Goal: Information Seeking & Learning: Compare options

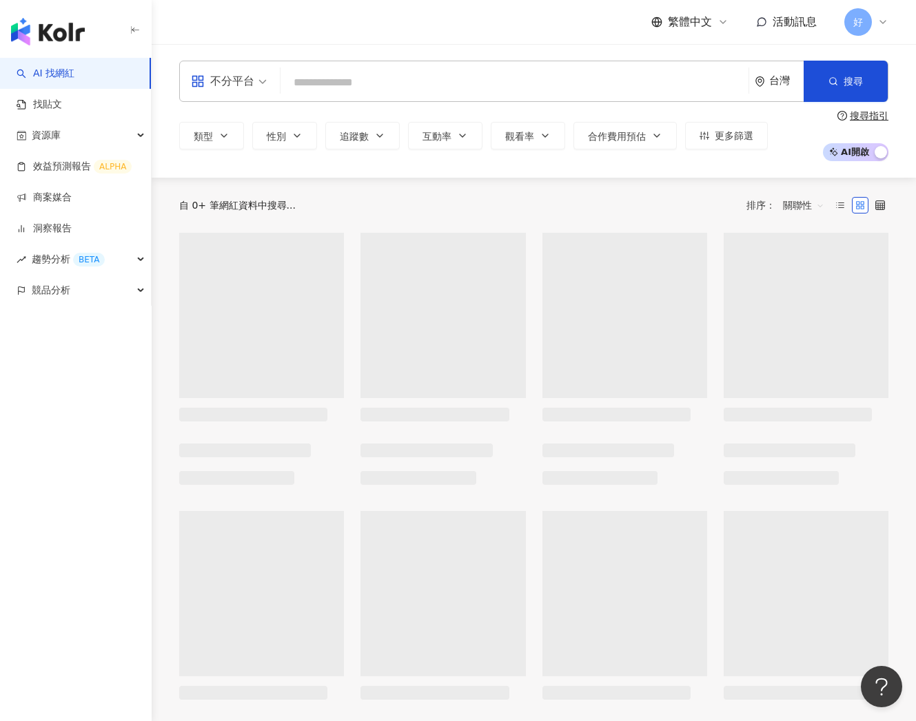
click at [486, 82] on input "search" at bounding box center [514, 83] width 457 height 26
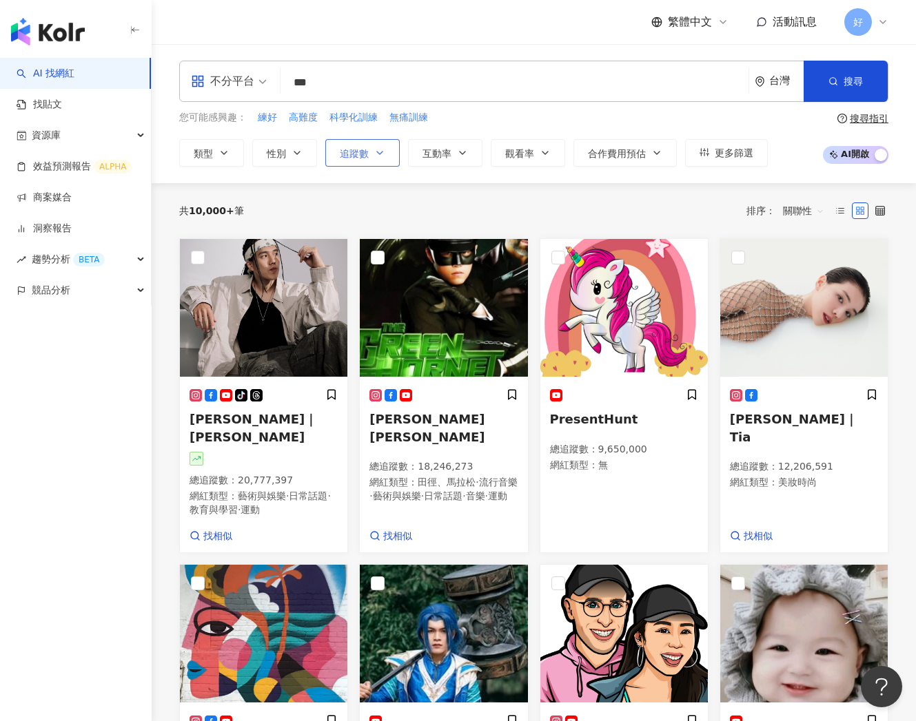
type input "***"
click at [361, 152] on span "追蹤數" at bounding box center [354, 153] width 29 height 11
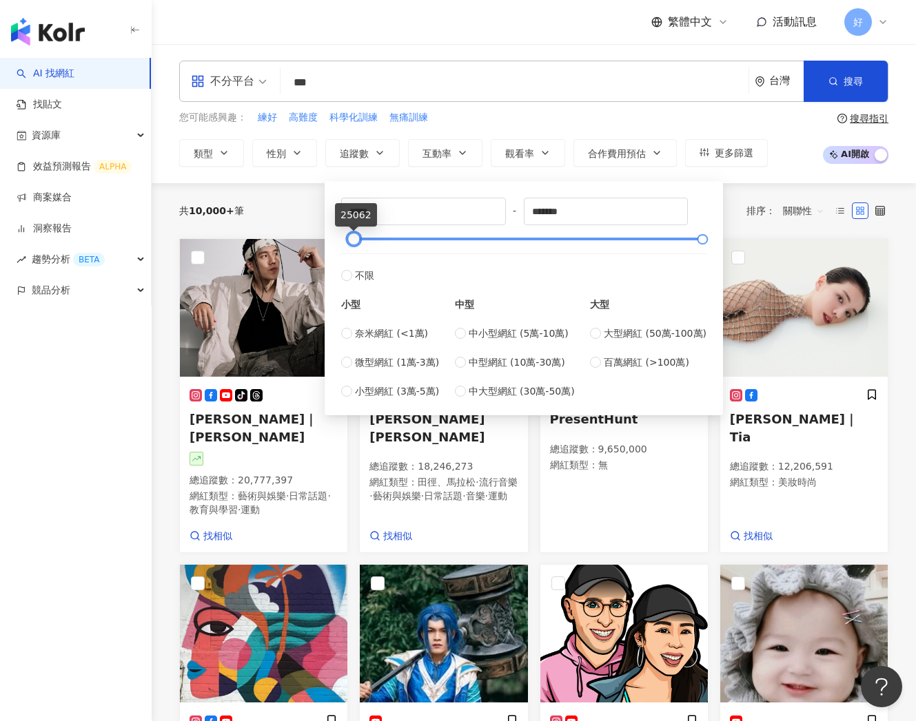
drag, startPoint x: 343, startPoint y: 241, endPoint x: 352, endPoint y: 242, distance: 9.0
click at [352, 242] on div at bounding box center [354, 240] width 8 height 8
type input "*****"
click at [352, 241] on div at bounding box center [356, 240] width 8 height 8
drag, startPoint x: 363, startPoint y: 241, endPoint x: 483, endPoint y: 241, distance: 119.9
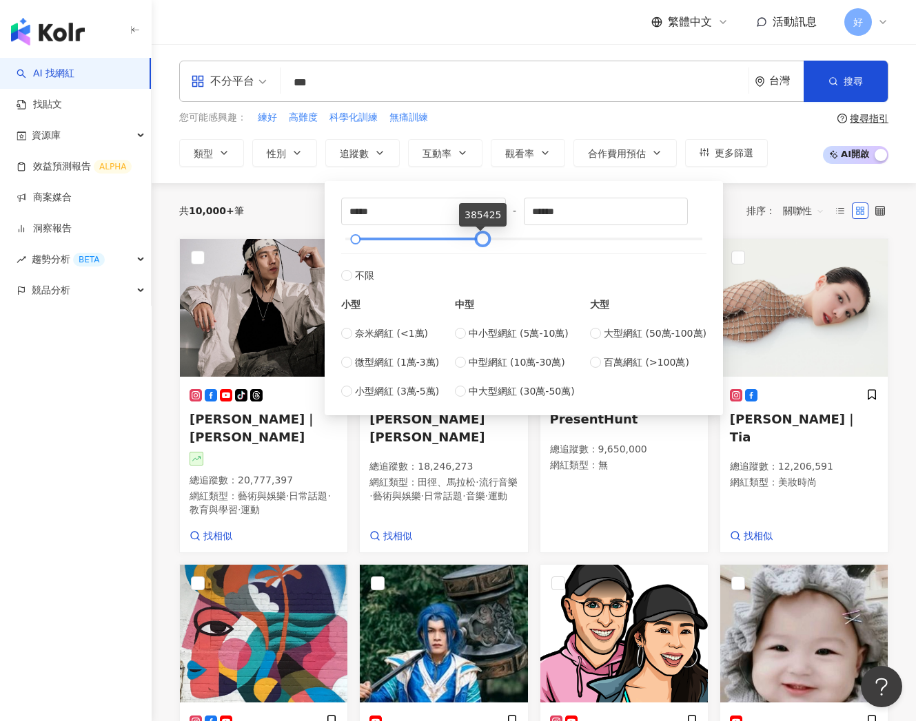
click at [483, 241] on div at bounding box center [483, 240] width 8 height 8
click at [840, 98] on button "搜尋" at bounding box center [845, 81] width 84 height 41
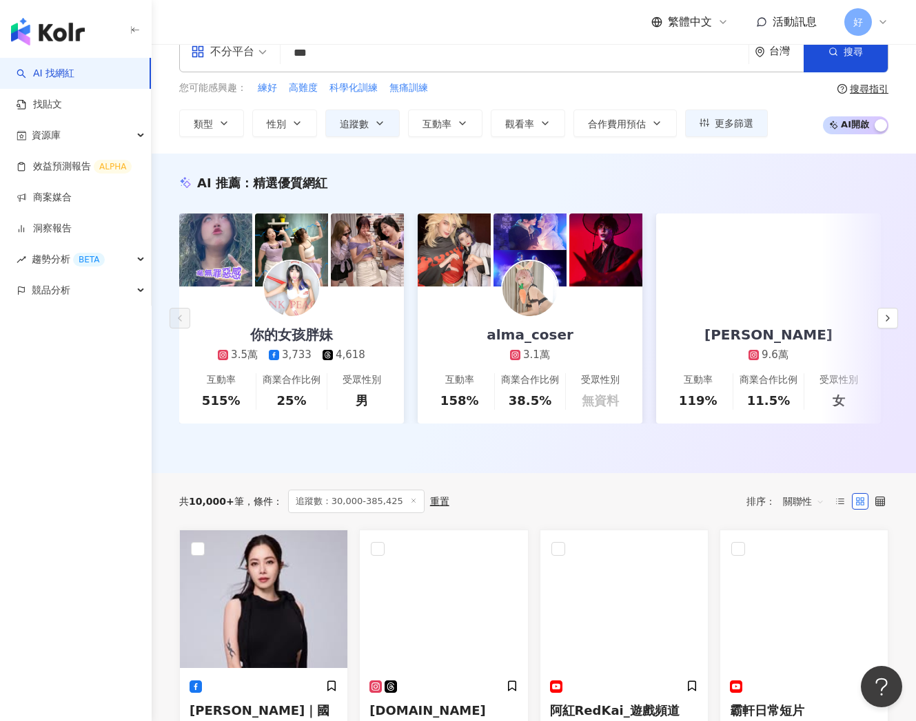
scroll to position [11, 0]
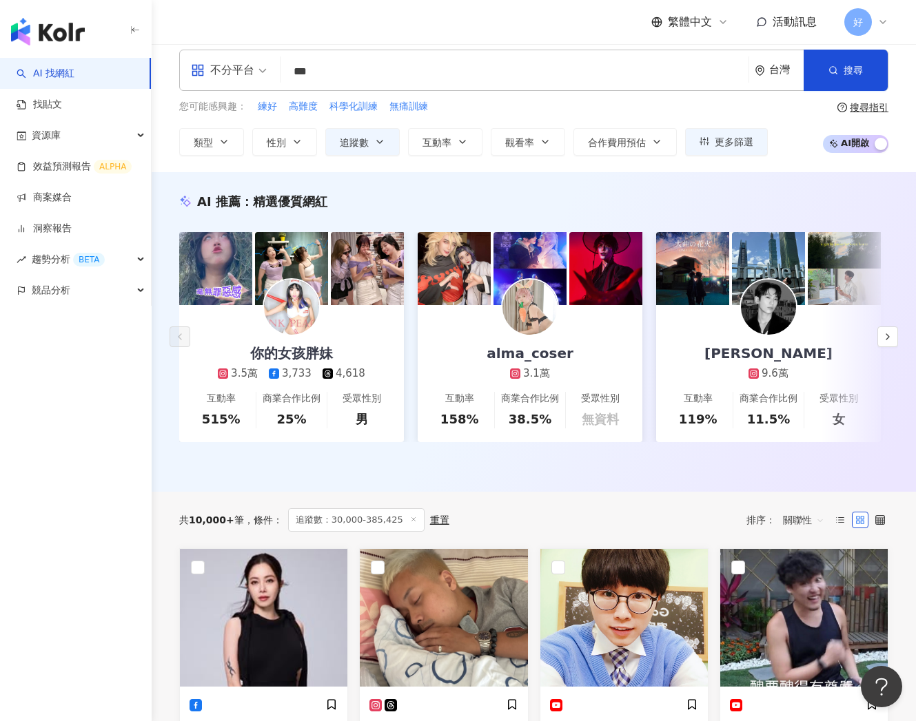
click at [466, 77] on input "***" at bounding box center [514, 72] width 457 height 26
click at [841, 78] on button "搜尋" at bounding box center [845, 70] width 84 height 41
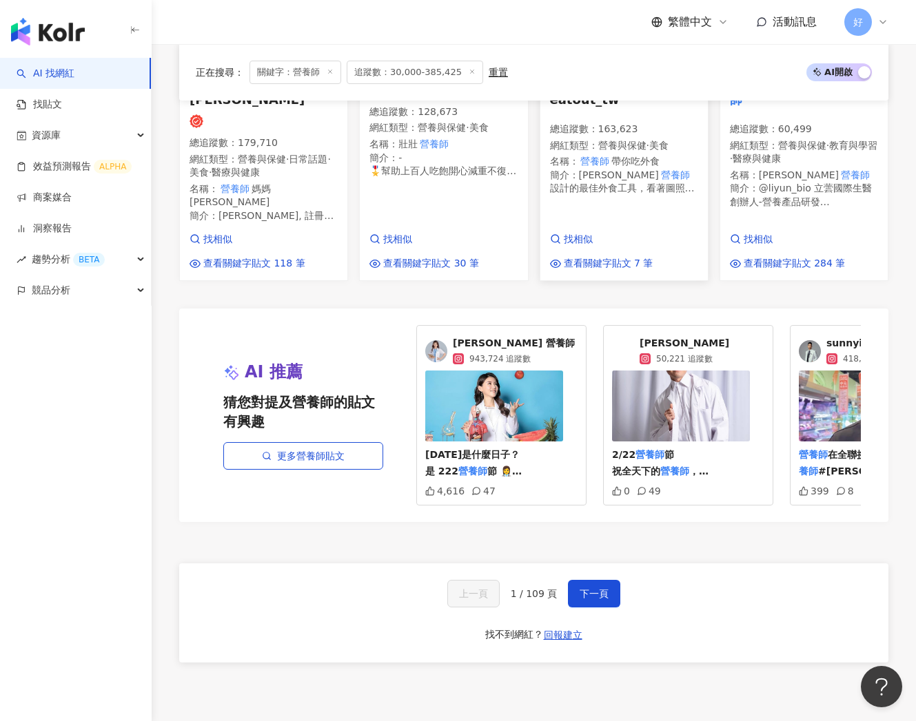
scroll to position [1224, 0]
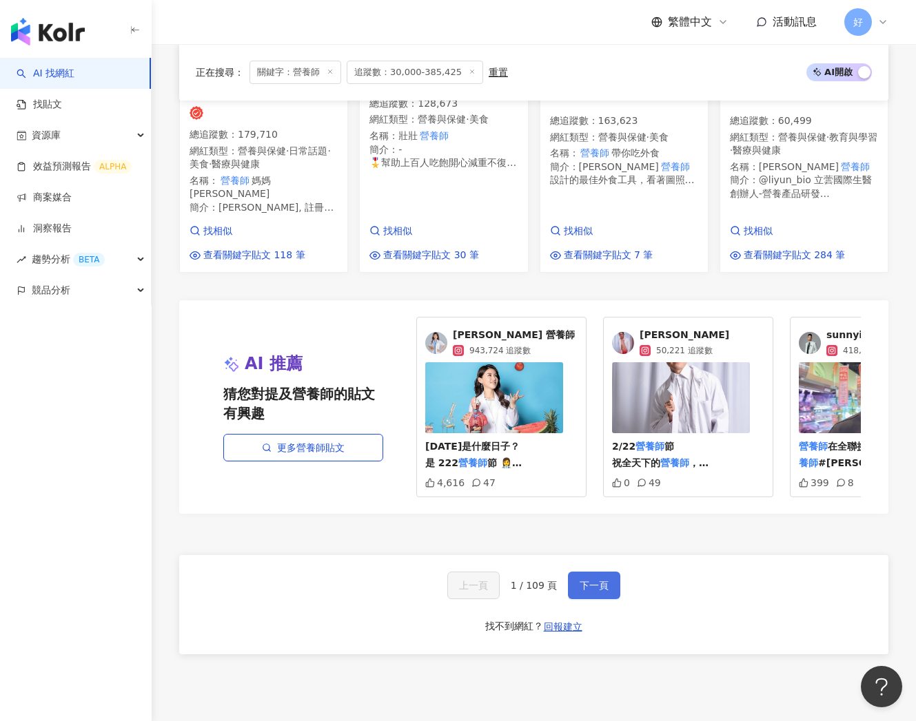
click at [593, 572] on button "下一頁" at bounding box center [594, 586] width 52 height 28
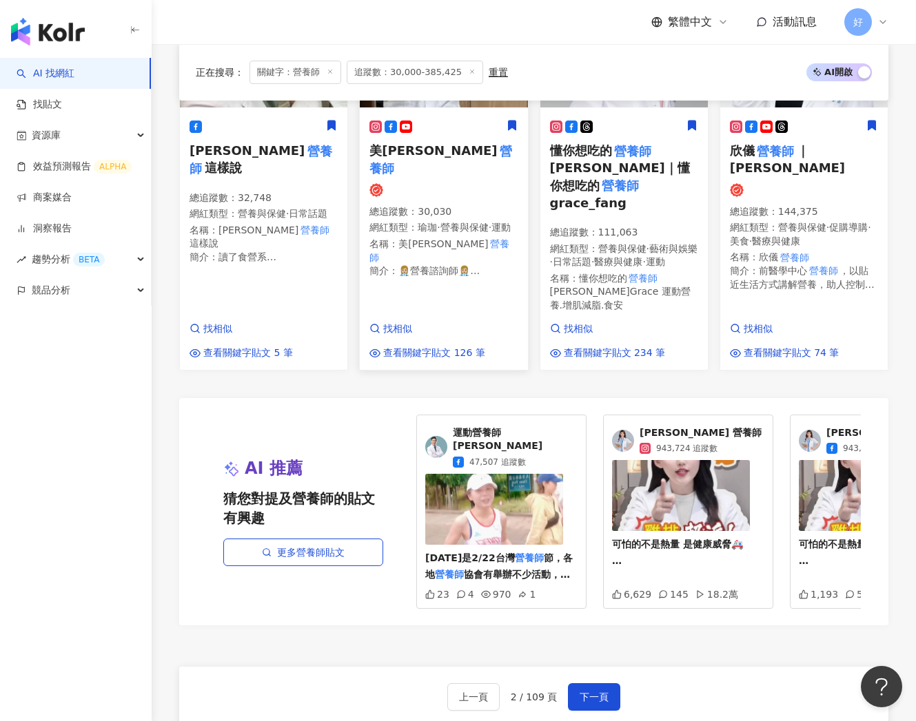
scroll to position [1306, 0]
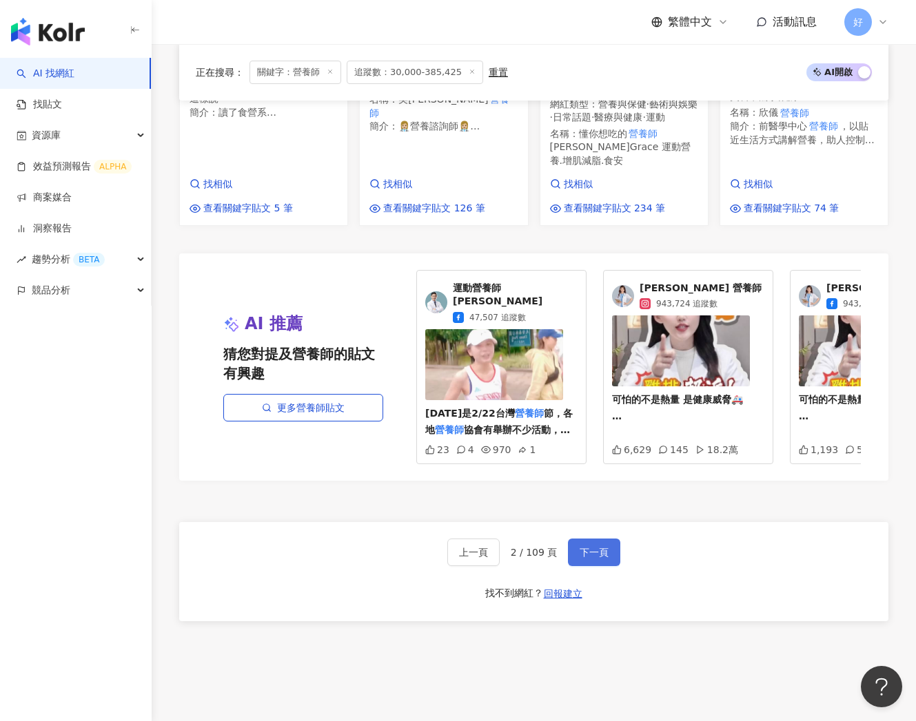
click at [587, 547] on span "下一頁" at bounding box center [593, 552] width 29 height 11
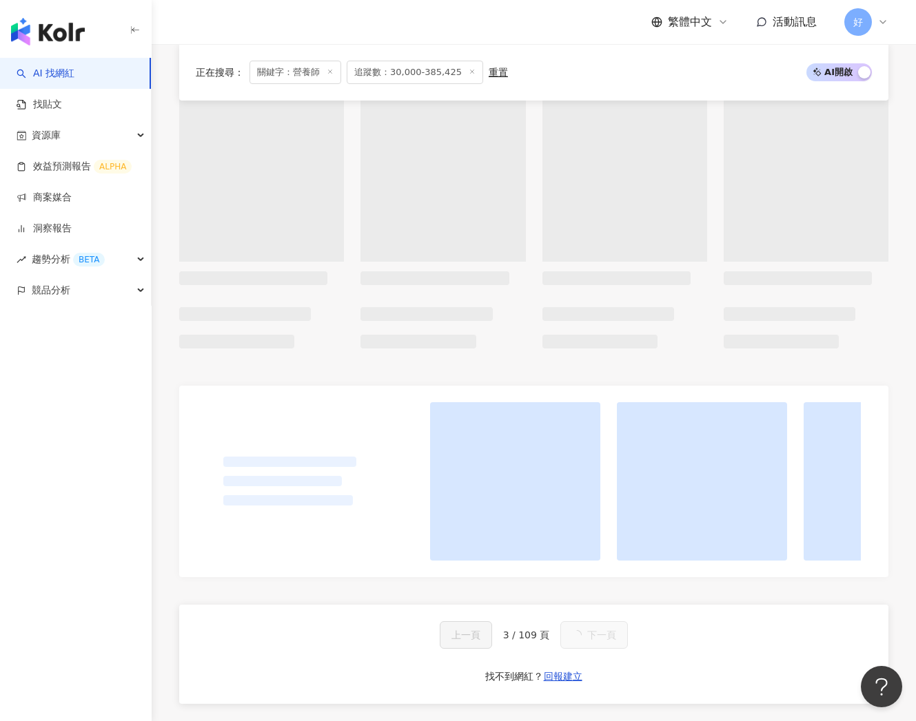
scroll to position [0, 0]
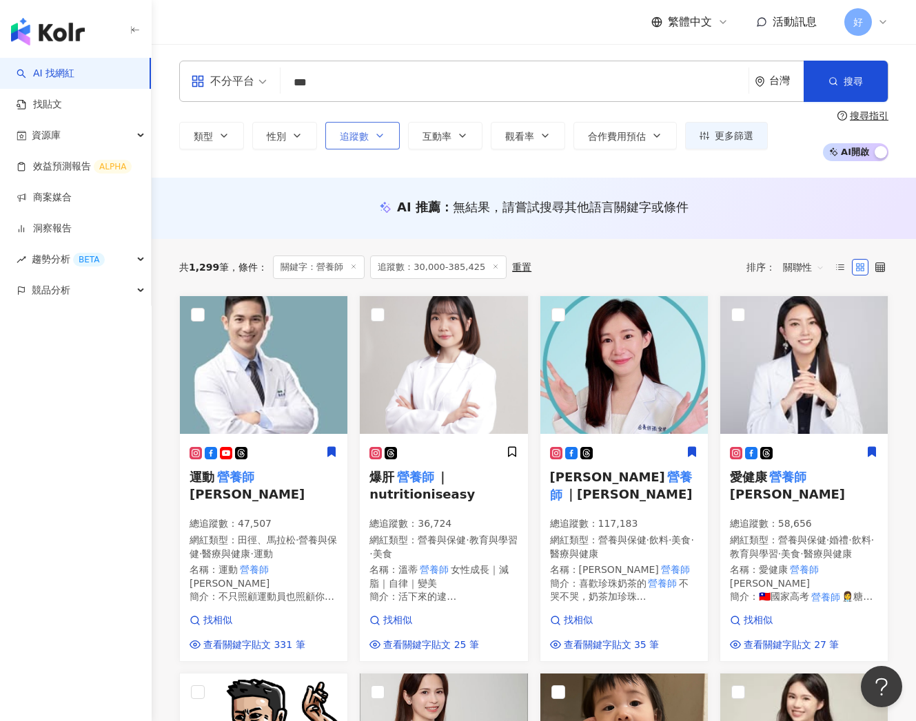
click at [371, 138] on button "追蹤數" at bounding box center [362, 136] width 74 height 28
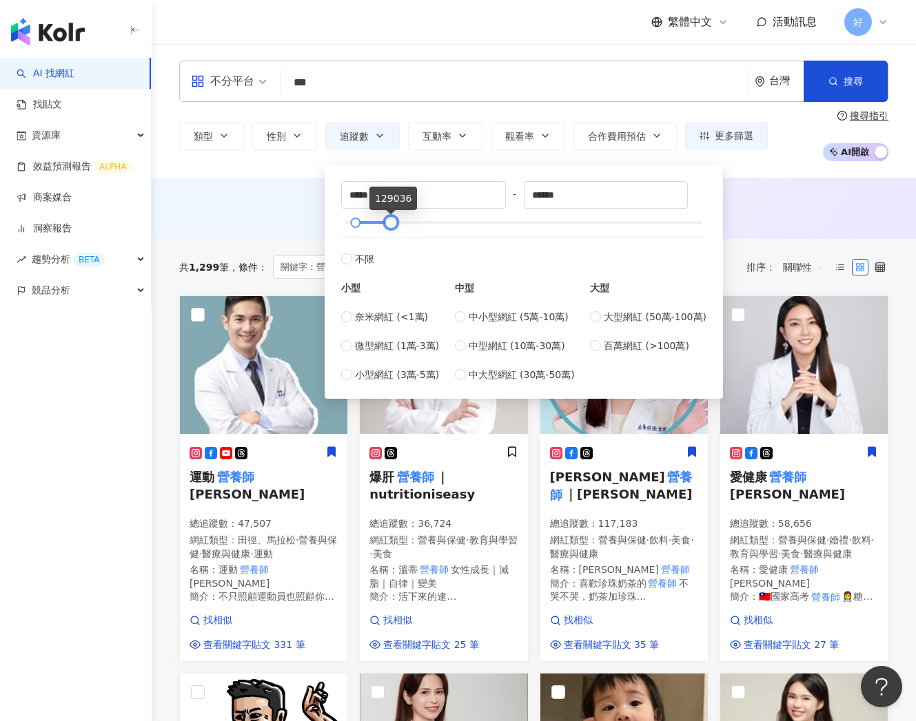
drag, startPoint x: 482, startPoint y: 223, endPoint x: 393, endPoint y: 226, distance: 88.9
click at [393, 226] on div at bounding box center [391, 223] width 8 height 8
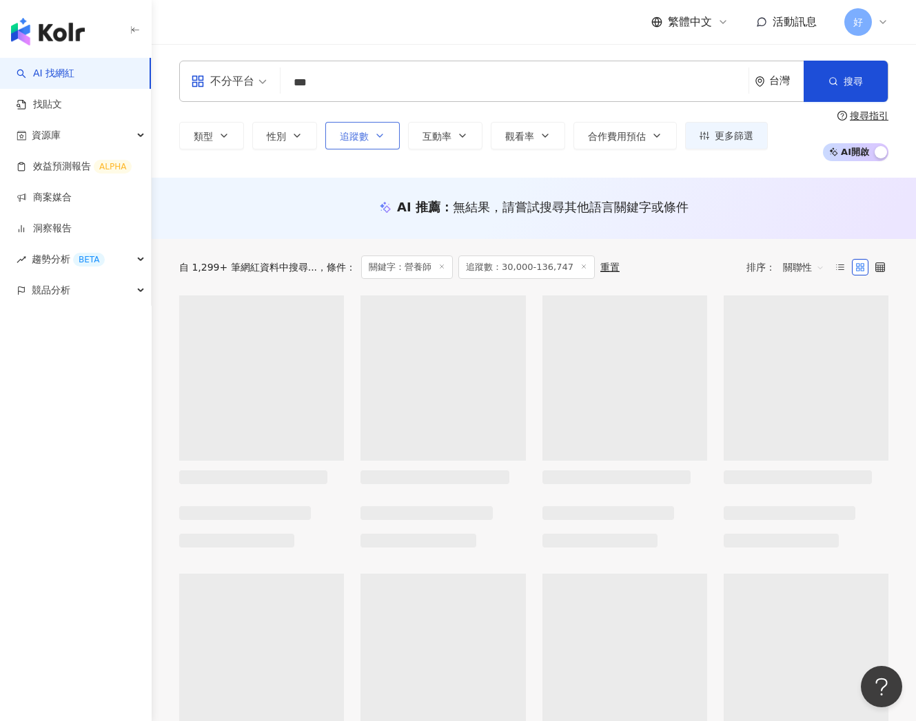
click at [369, 134] on button "追蹤數" at bounding box center [362, 136] width 74 height 28
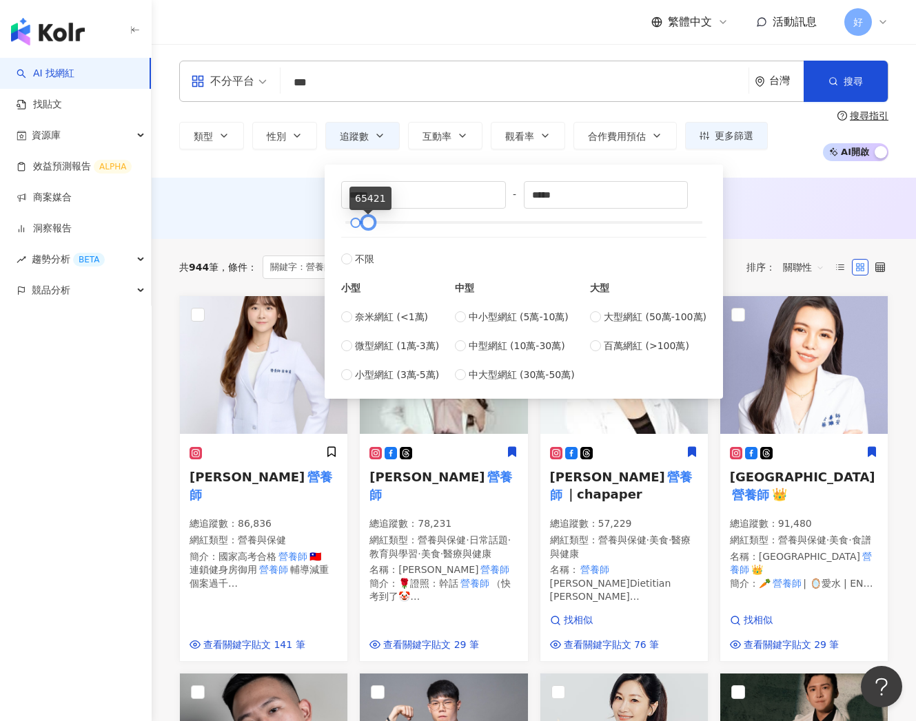
type input "*****"
drag, startPoint x: 364, startPoint y: 221, endPoint x: 376, endPoint y: 223, distance: 11.8
click at [376, 223] on div at bounding box center [375, 223] width 8 height 8
click at [825, 85] on button "搜尋" at bounding box center [845, 81] width 84 height 41
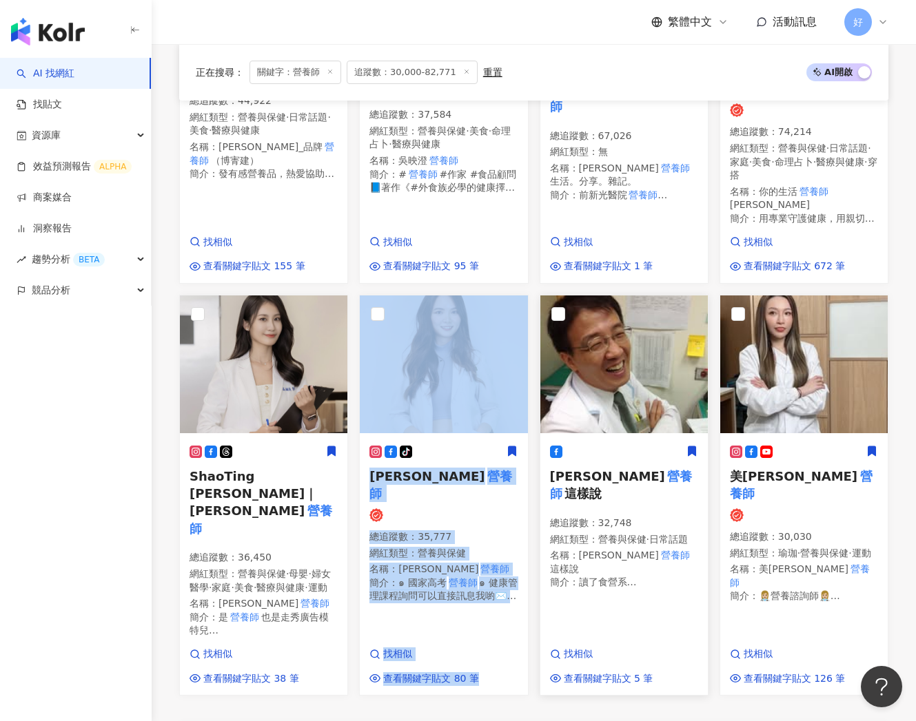
scroll to position [1243, 0]
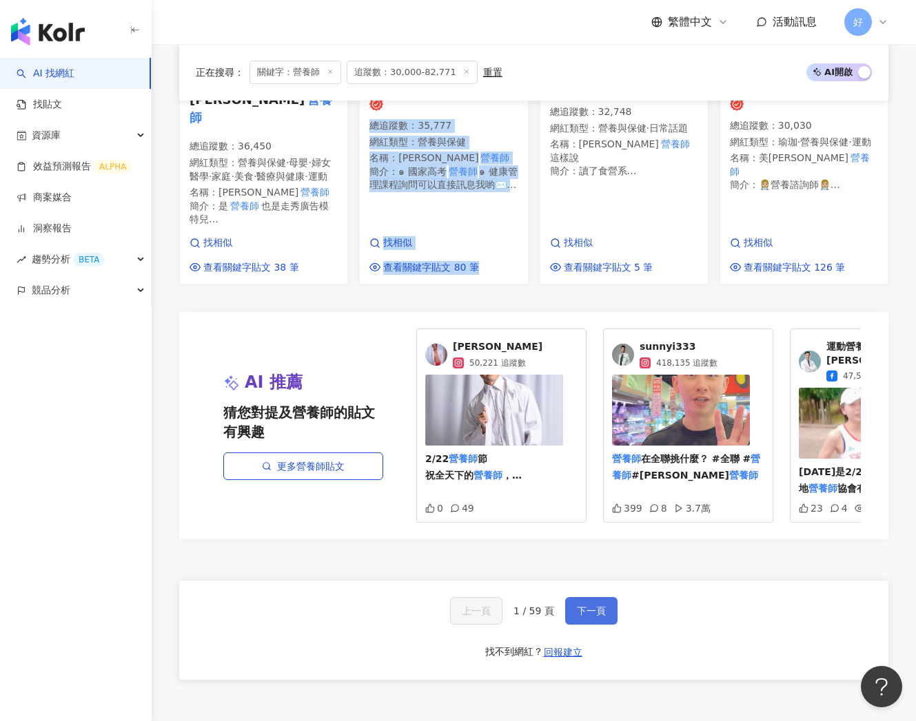
click at [595, 597] on button "下一頁" at bounding box center [591, 611] width 52 height 28
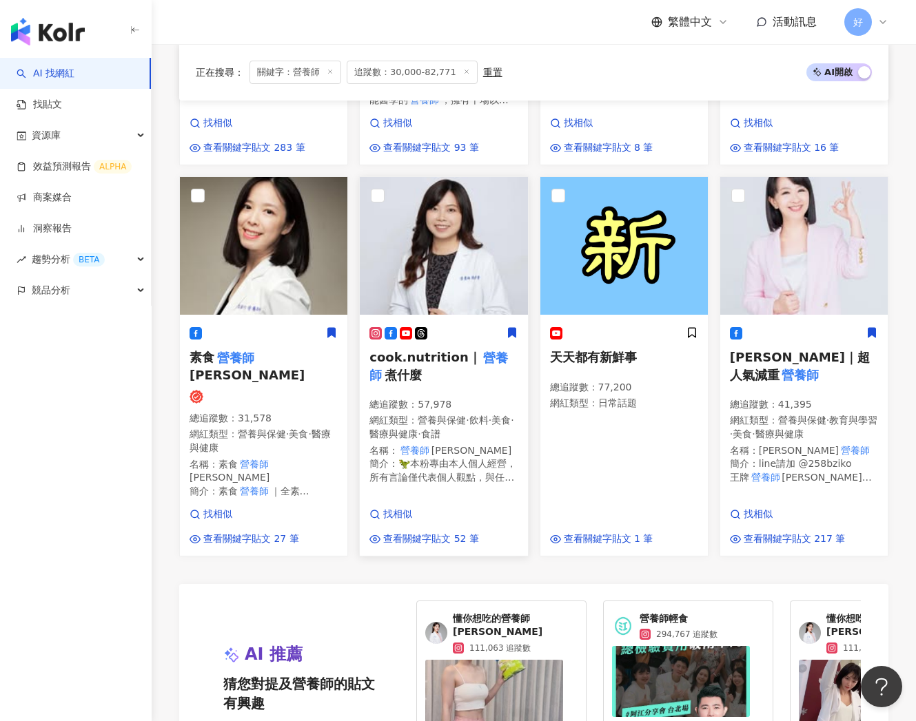
scroll to position [1159, 0]
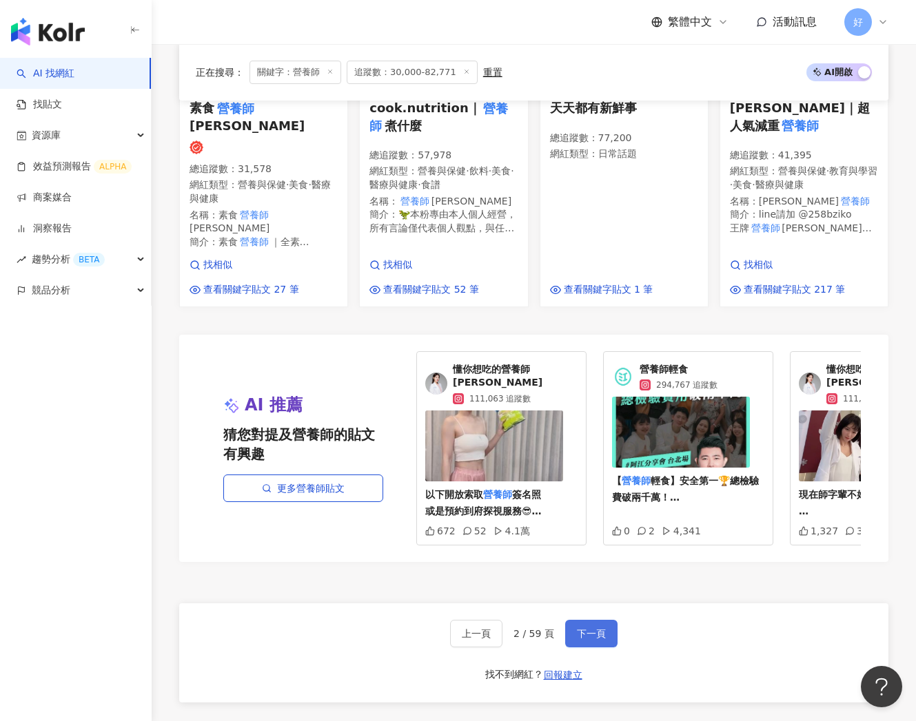
click at [607, 620] on button "下一頁" at bounding box center [591, 634] width 52 height 28
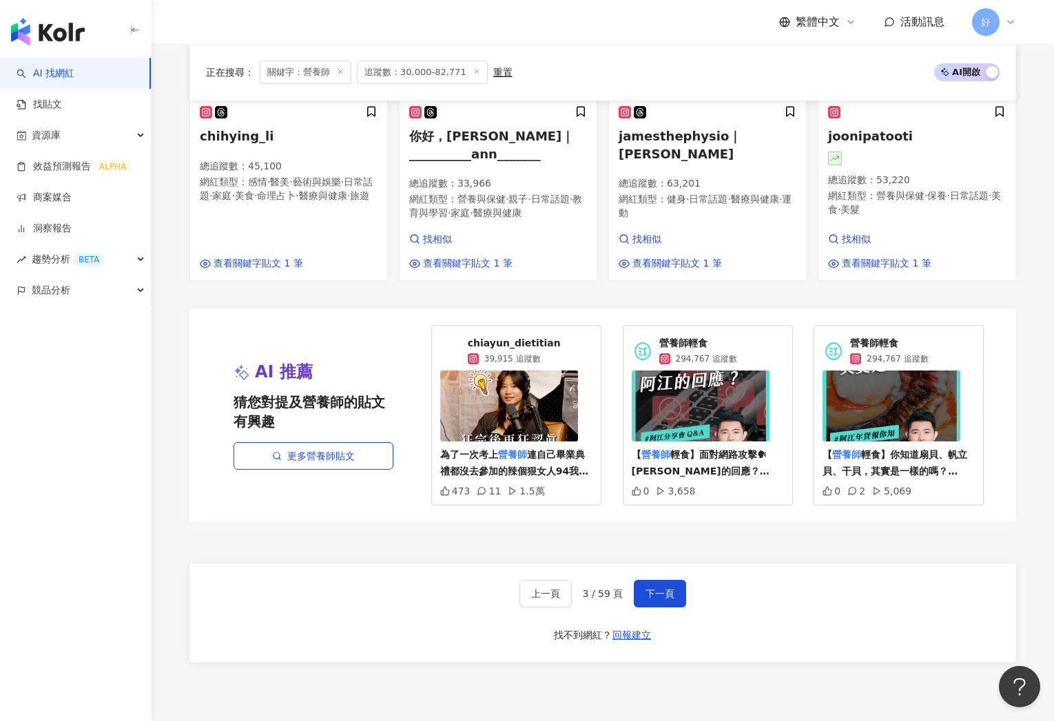
scroll to position [1141, 0]
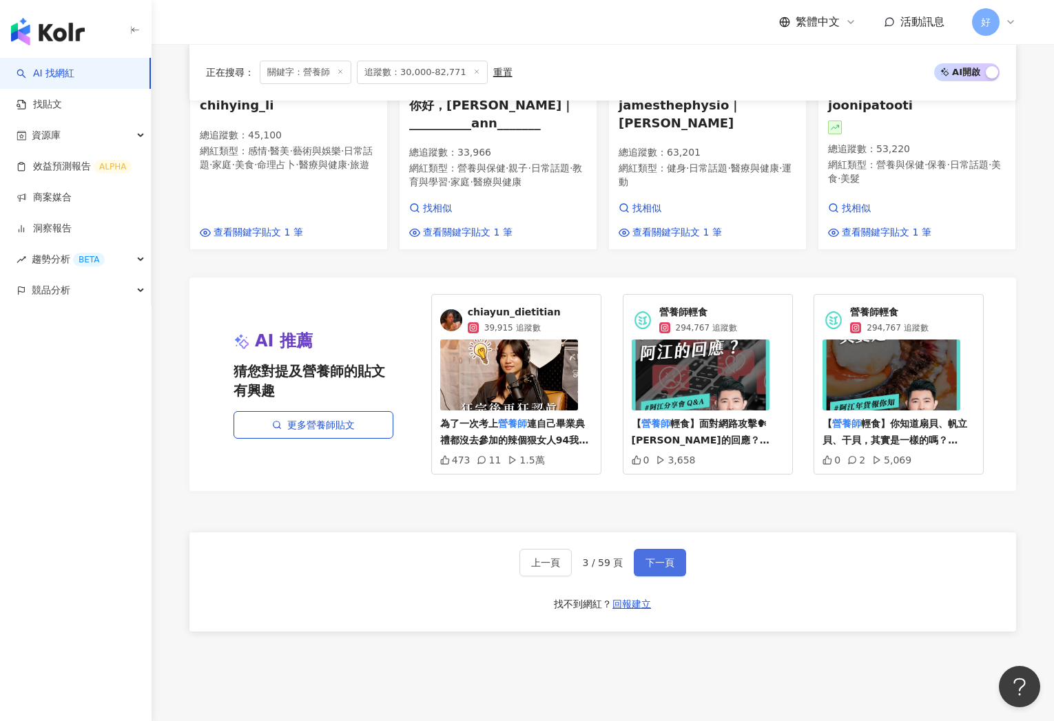
click at [662, 557] on span "下一頁" at bounding box center [660, 562] width 29 height 11
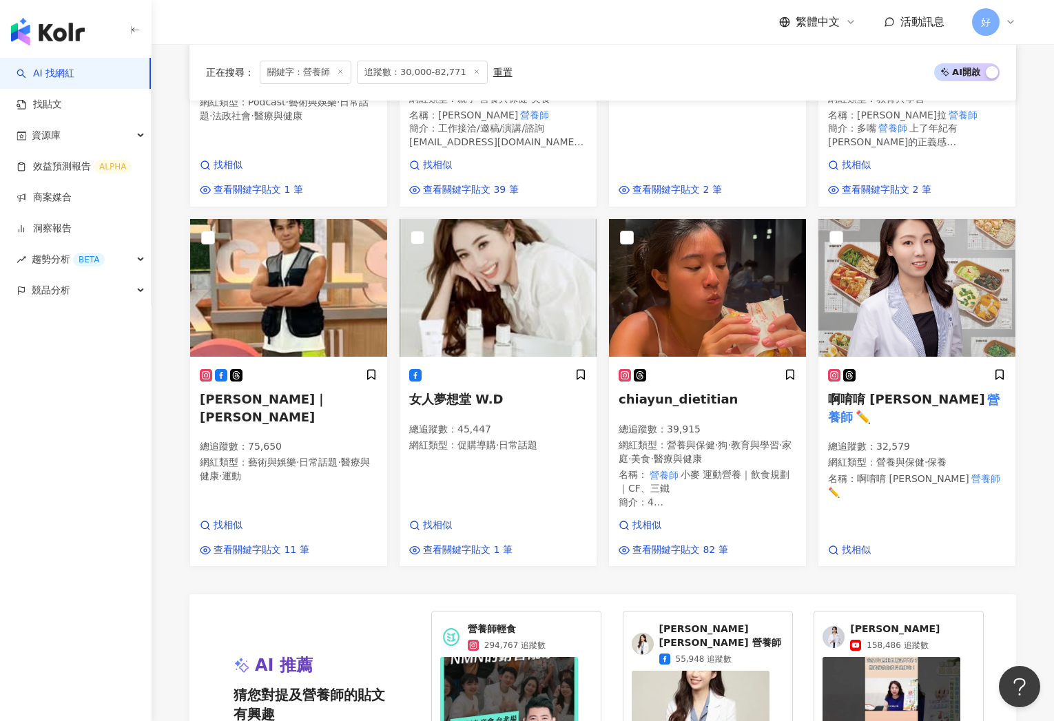
scroll to position [1164, 0]
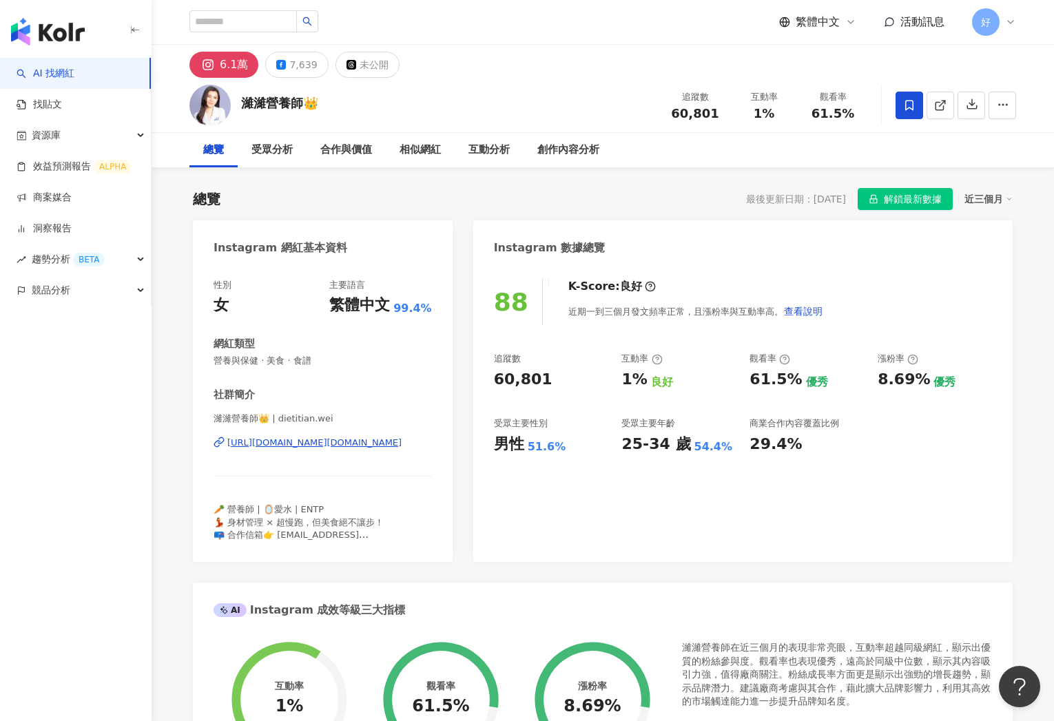
click at [316, 444] on div "https://www.instagram.com/dietitian.wei/" at bounding box center [314, 443] width 174 height 12
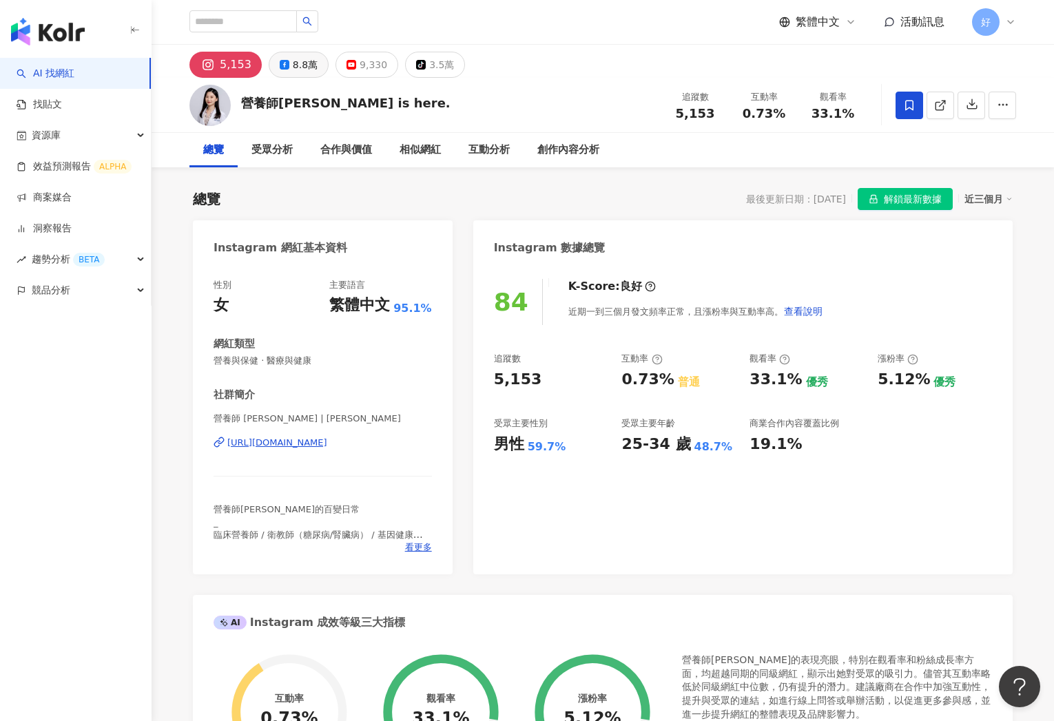
click at [293, 68] on div "8.8萬" at bounding box center [305, 64] width 25 height 19
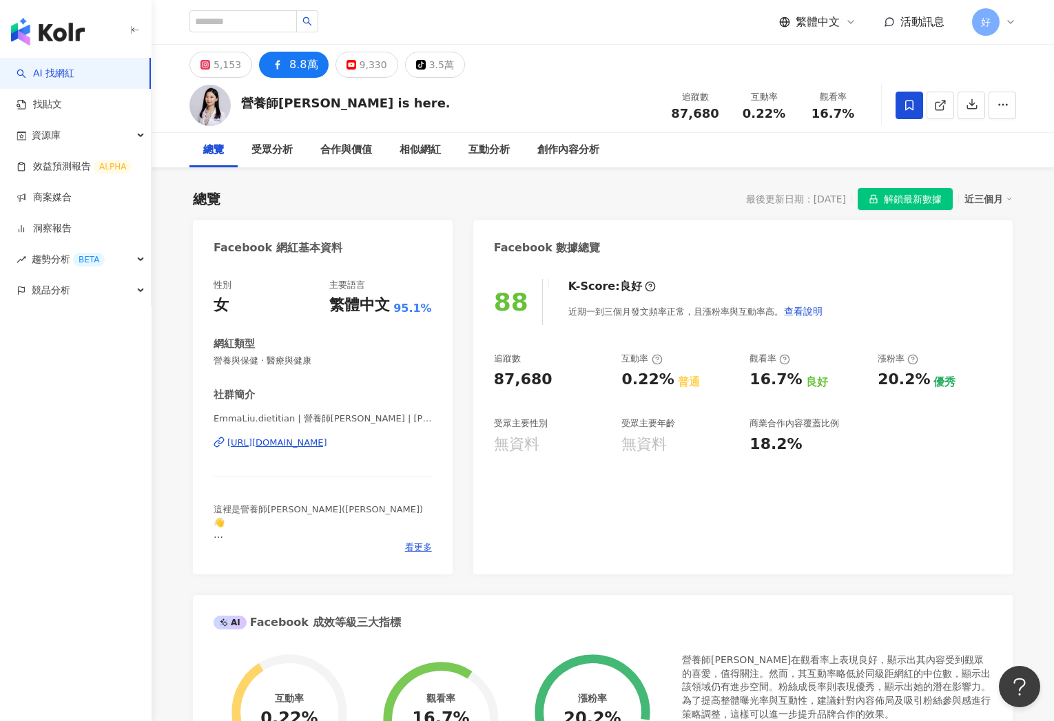
click at [323, 443] on div "https://www.facebook.com/111953378358966" at bounding box center [277, 443] width 100 height 12
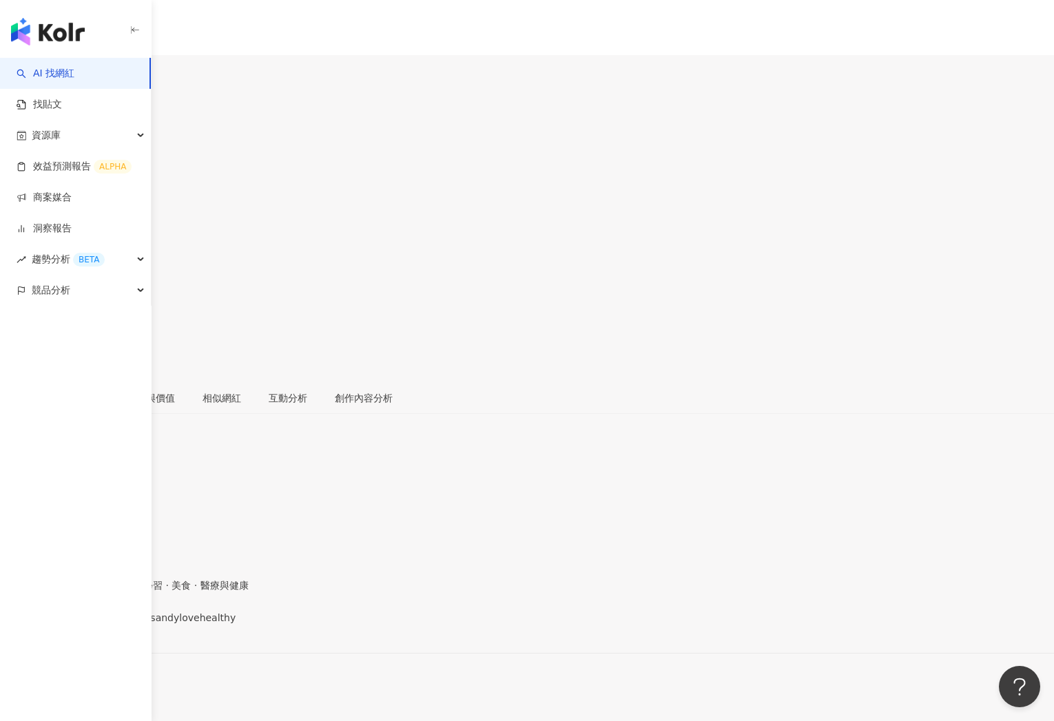
click at [121, 624] on div "https://www.instagram.com/sandylovehealthy/" at bounding box center [67, 629] width 107 height 11
click at [69, 76] on div "5.2萬" at bounding box center [56, 81] width 25 height 11
click at [121, 624] on div "https://www.facebook.com/104084771754631" at bounding box center [67, 629] width 107 height 11
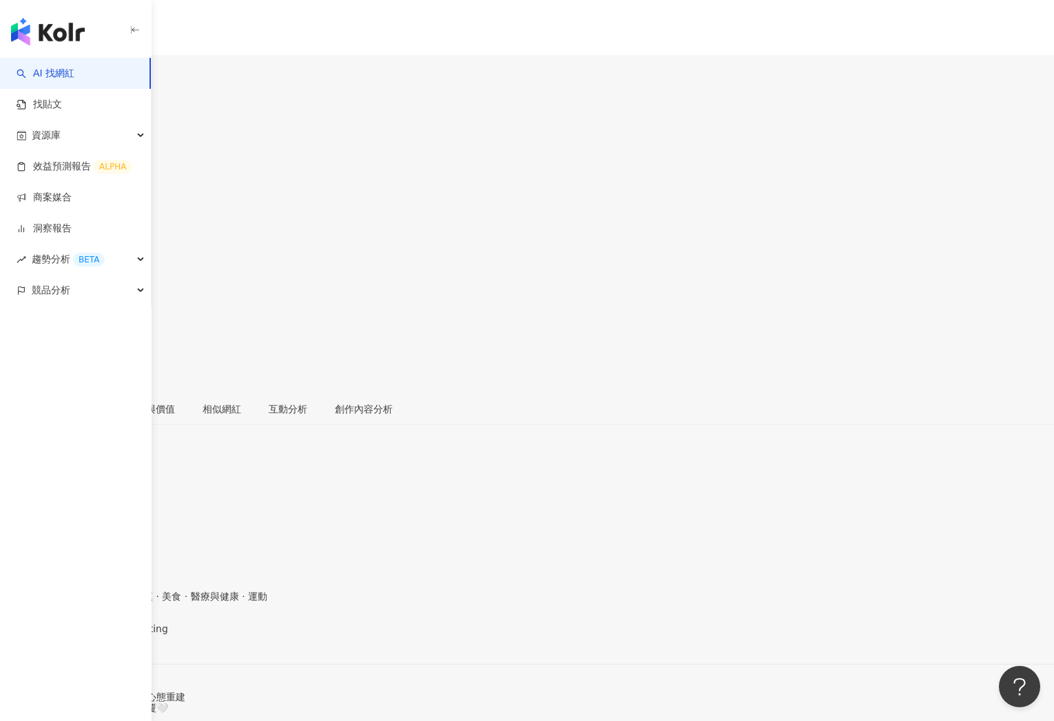
click at [121, 636] on div "[URL][DOMAIN_NAME]" at bounding box center [67, 641] width 107 height 11
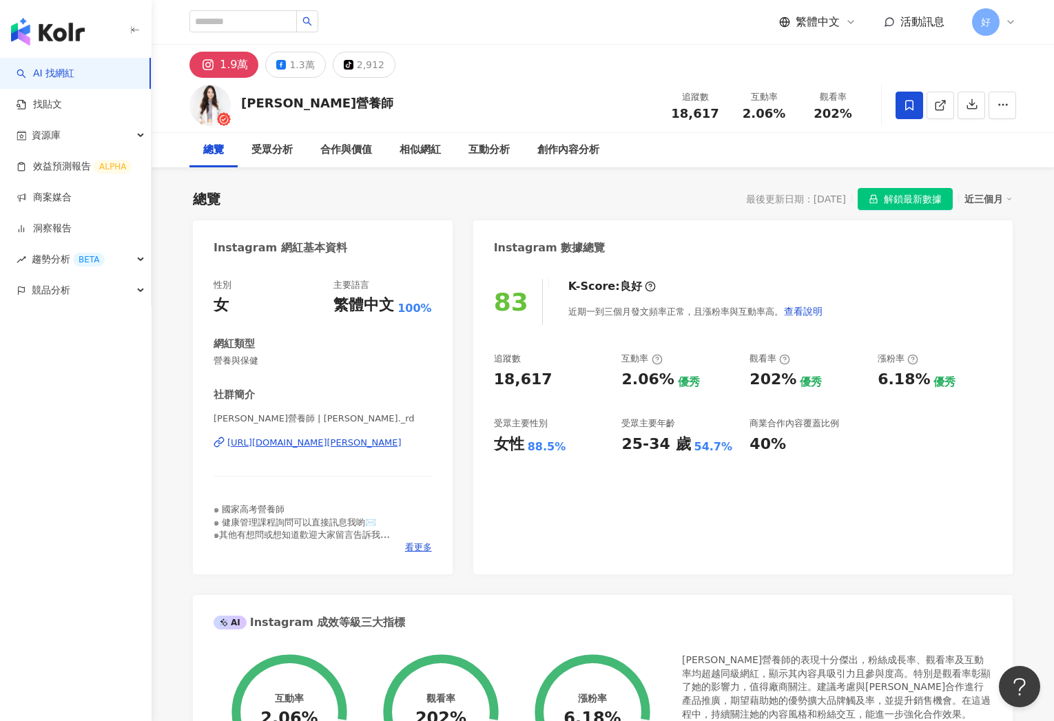
click at [359, 448] on div "https://www.instagram.com/gina._rd/" at bounding box center [314, 443] width 174 height 12
click at [279, 70] on button "1.3萬" at bounding box center [295, 65] width 60 height 26
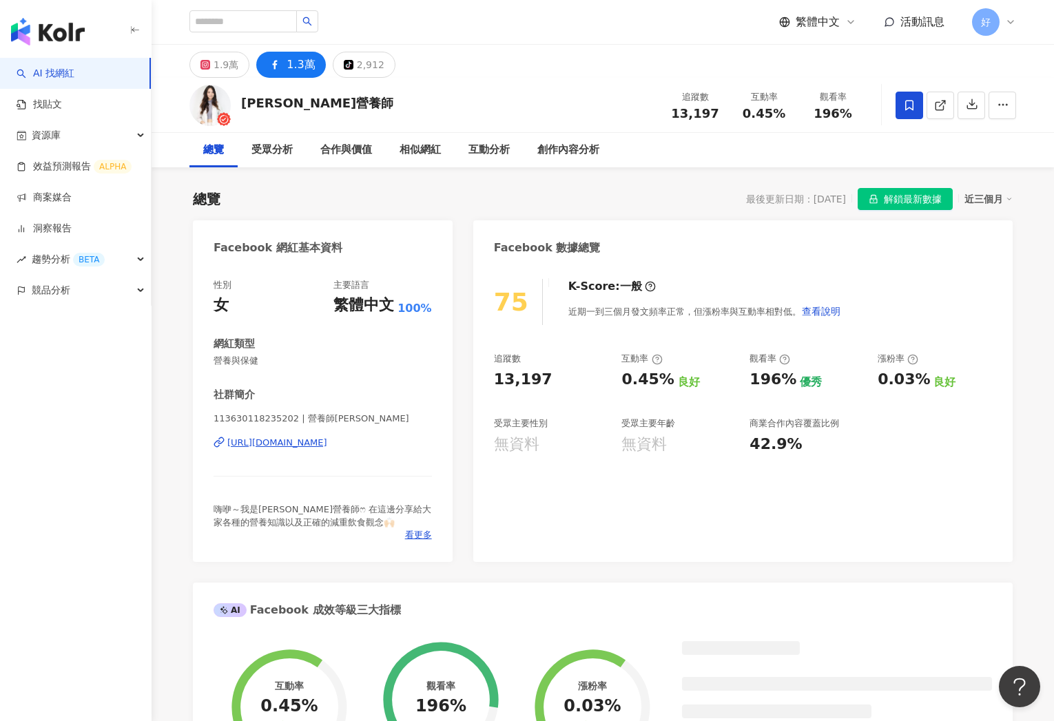
click at [300, 442] on div "https://www.facebook.com/113630118235202" at bounding box center [277, 443] width 100 height 12
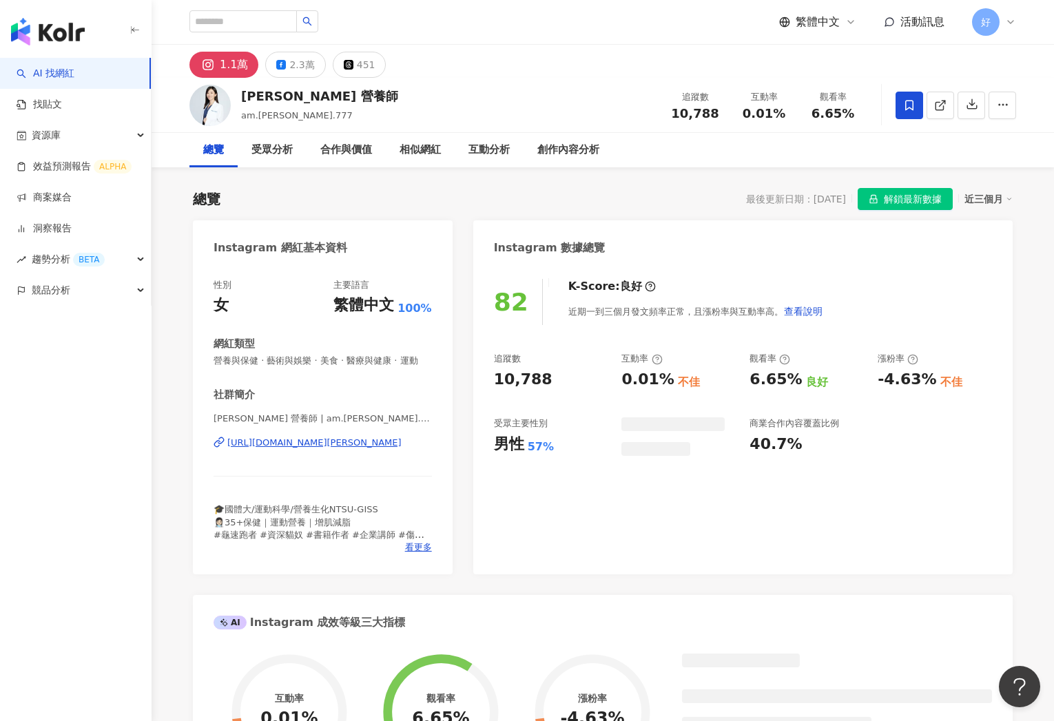
click at [316, 441] on div "[URL][DOMAIN_NAME][PERSON_NAME]" at bounding box center [314, 443] width 174 height 12
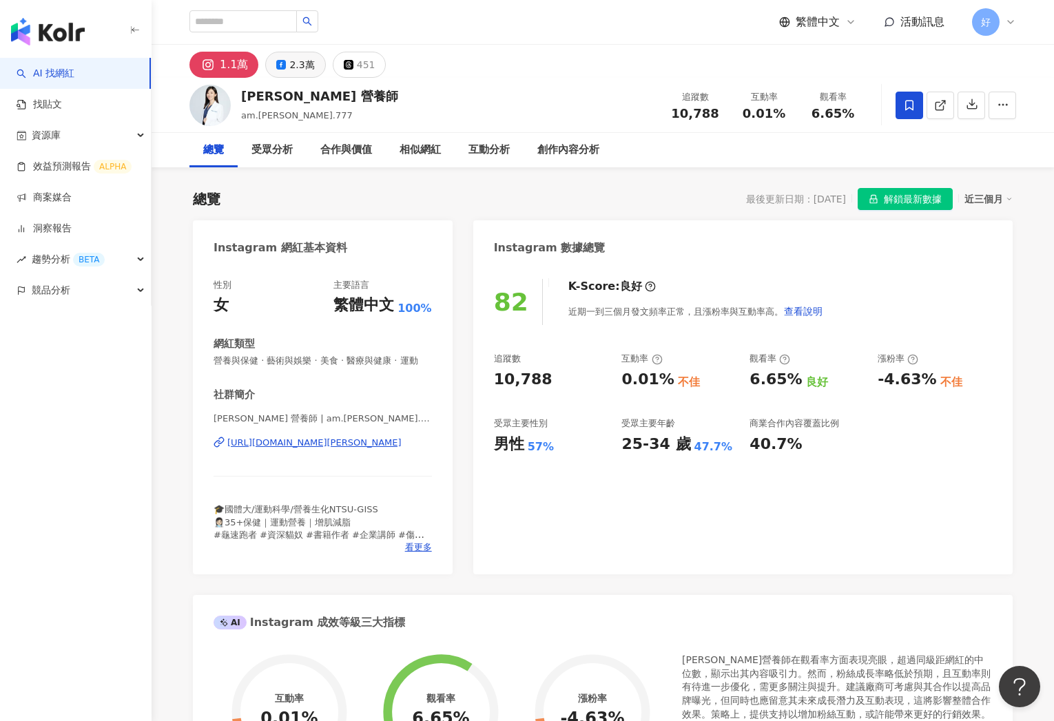
click at [297, 73] on div "2.3萬" at bounding box center [301, 64] width 25 height 19
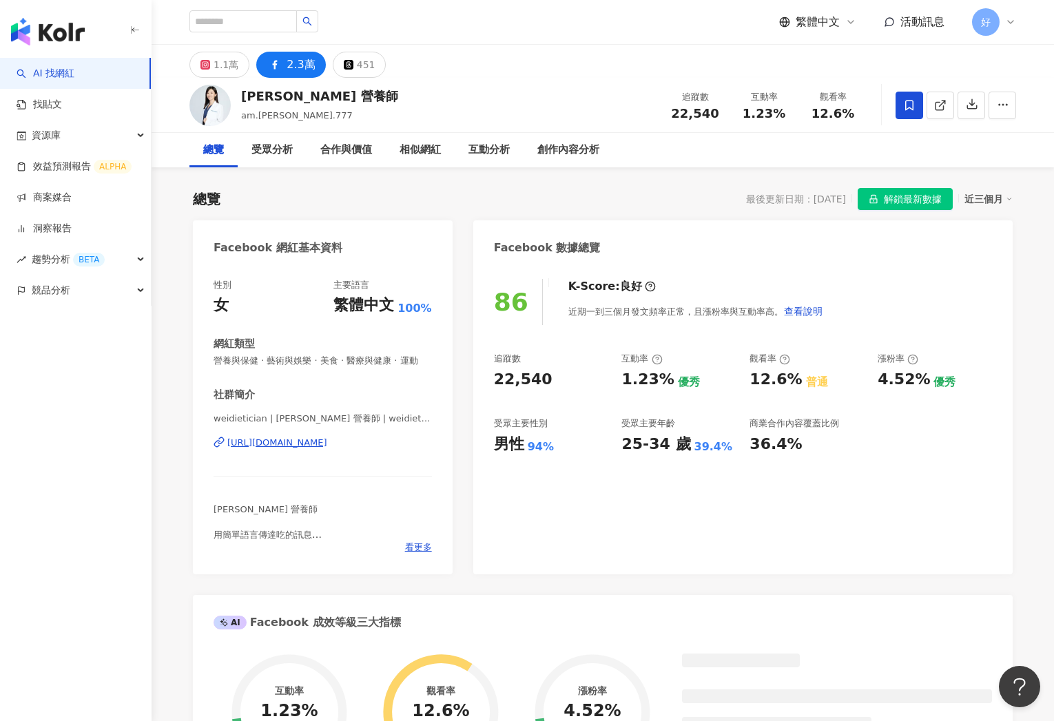
click at [325, 444] on div "[URL][DOMAIN_NAME]" at bounding box center [277, 443] width 100 height 12
